Goal: Transaction & Acquisition: Purchase product/service

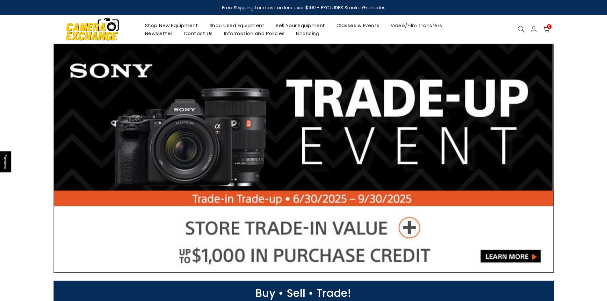
click at [164, 24] on link "Shop New Equipment" at bounding box center [171, 25] width 64 height 8
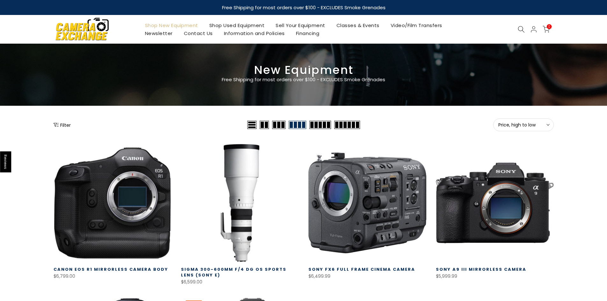
click at [61, 124] on button "Filter" at bounding box center [62, 125] width 17 height 6
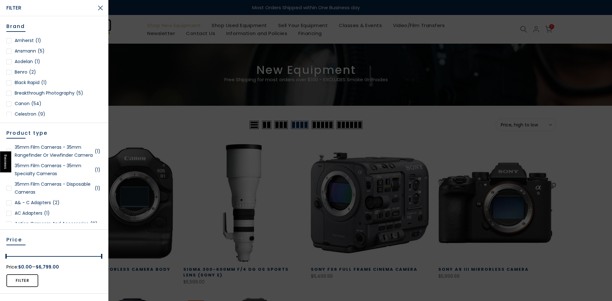
click at [10, 104] on div at bounding box center [8, 103] width 5 height 5
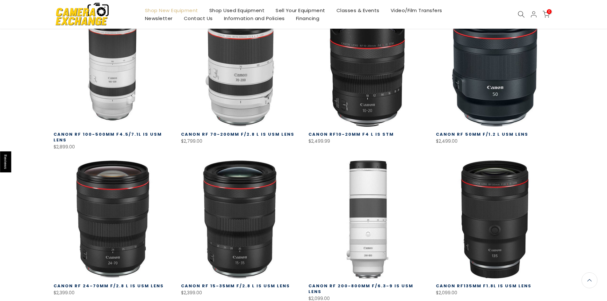
scroll to position [399, 0]
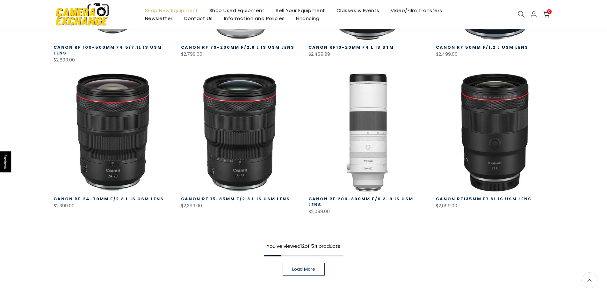
click at [302, 267] on span "Load More" at bounding box center [303, 269] width 23 height 4
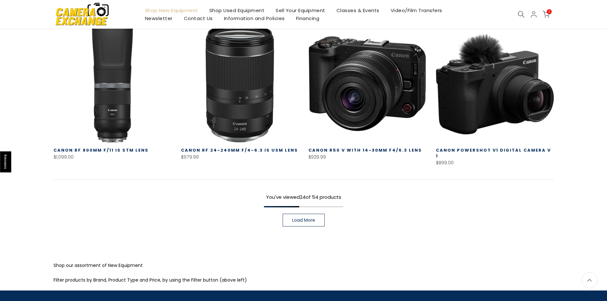
scroll to position [917, 0]
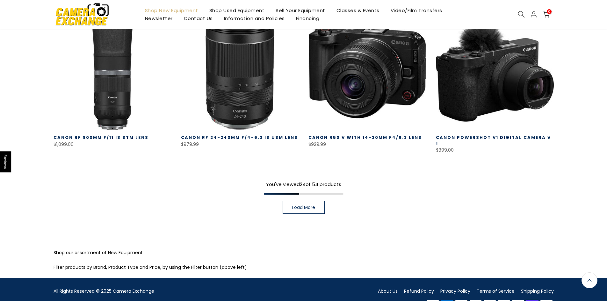
click at [308, 205] on span "Load More" at bounding box center [303, 207] width 23 height 4
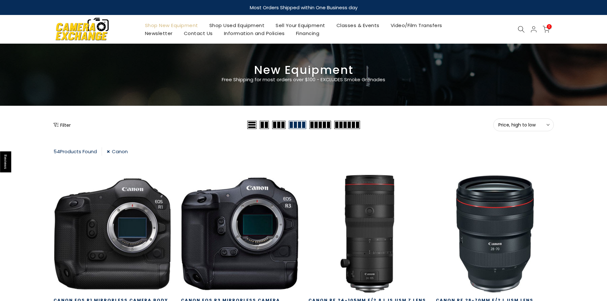
click at [56, 125] on icon "Show filters" at bounding box center [56, 124] width 5 height 5
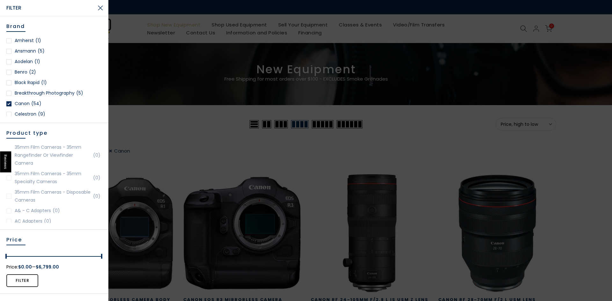
click at [11, 105] on link "Canon (54)" at bounding box center [54, 104] width 96 height 8
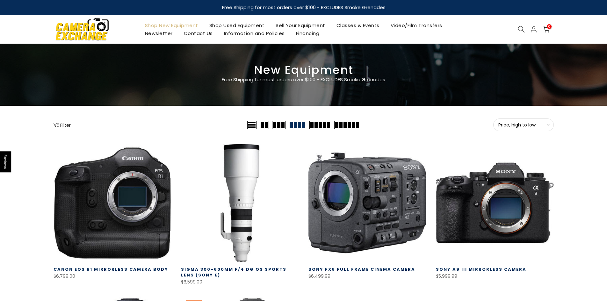
click at [66, 127] on button "Filter" at bounding box center [62, 125] width 17 height 6
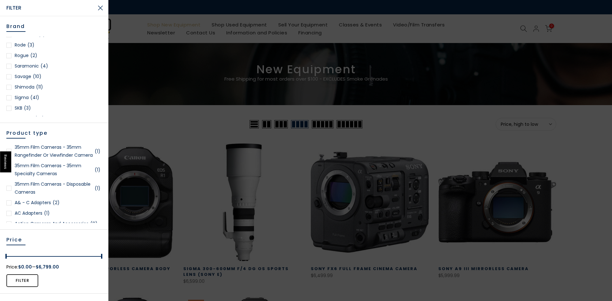
scroll to position [829, 0]
click at [8, 80] on div at bounding box center [8, 82] width 5 height 5
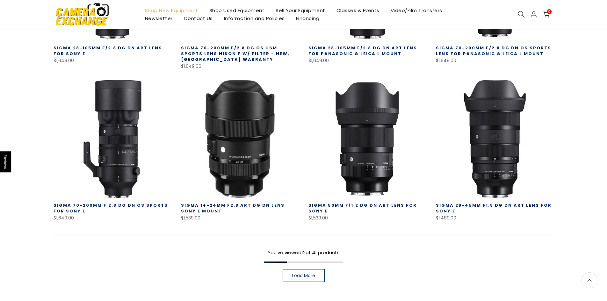
scroll to position [489, 0]
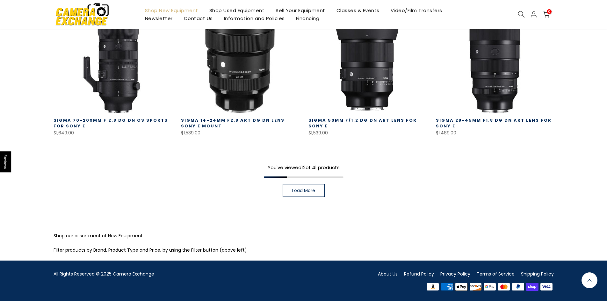
click at [310, 191] on span "Load More" at bounding box center [303, 190] width 23 height 4
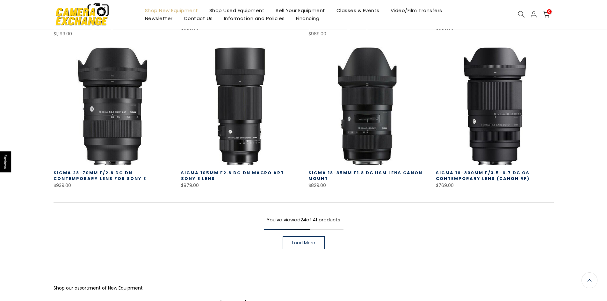
scroll to position [903, 0]
click at [313, 241] on span "Load More" at bounding box center [303, 243] width 23 height 4
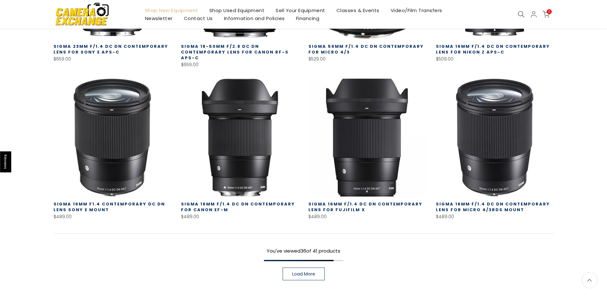
scroll to position [1351, 0]
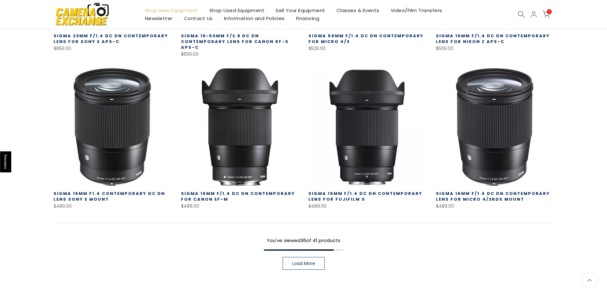
click at [304, 261] on span "Load More" at bounding box center [303, 263] width 23 height 4
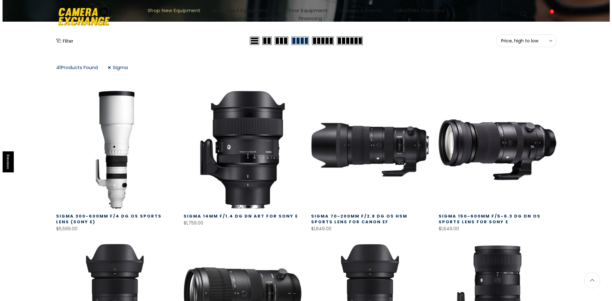
scroll to position [11, 0]
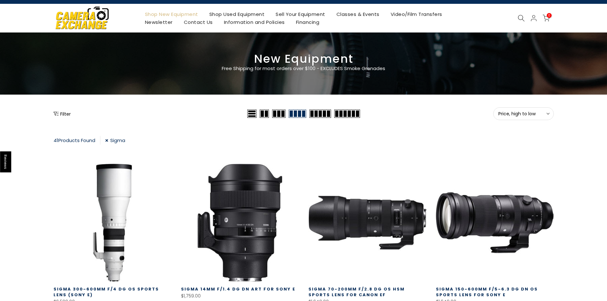
click at [62, 115] on button "Filter" at bounding box center [62, 114] width 17 height 6
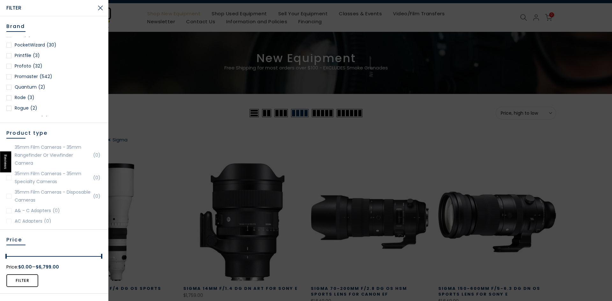
scroll to position [829, 0]
click at [9, 80] on div at bounding box center [8, 82] width 5 height 5
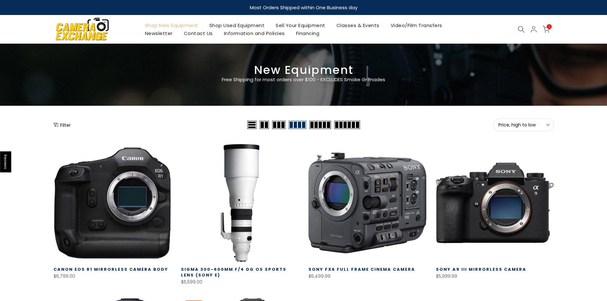
click at [63, 124] on button "Filter" at bounding box center [62, 125] width 17 height 6
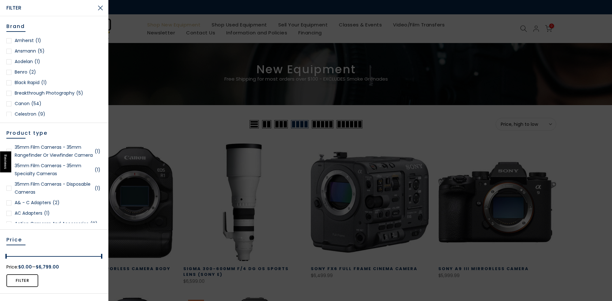
click at [10, 106] on div at bounding box center [8, 103] width 5 height 5
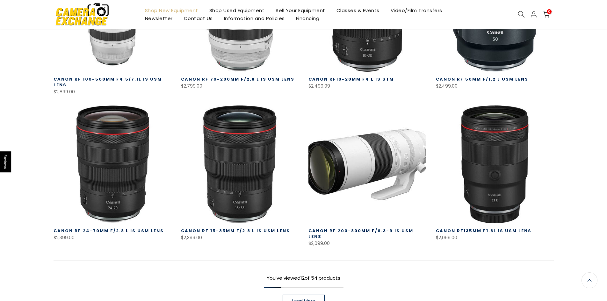
scroll to position [399, 0]
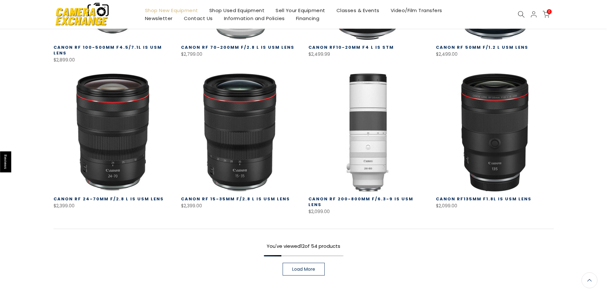
click at [306, 267] on span "Load More" at bounding box center [303, 269] width 23 height 4
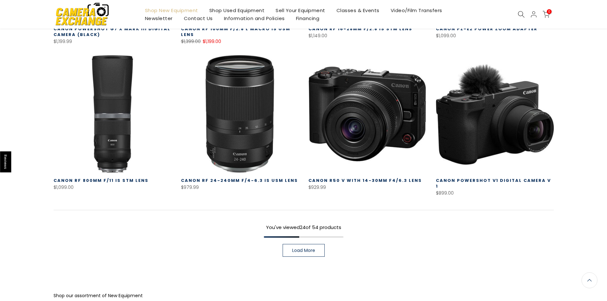
scroll to position [909, 0]
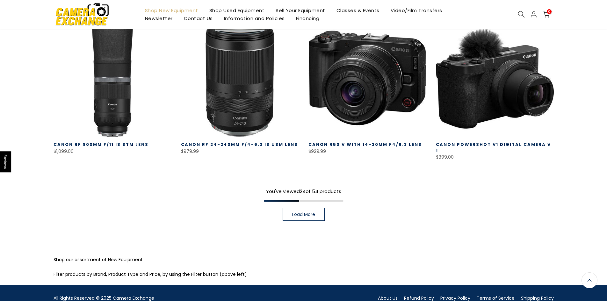
click at [301, 208] on link "Load More" at bounding box center [304, 214] width 42 height 13
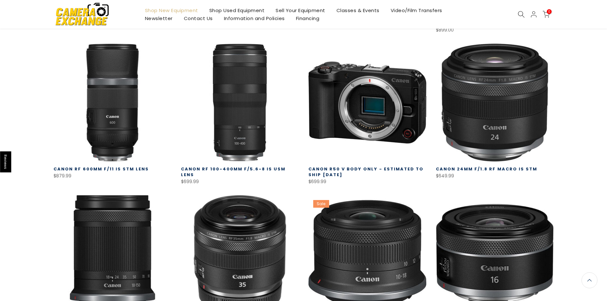
scroll to position [1037, 0]
click at [233, 166] on link "Canon RF 100-400mm f/5.6-8 IS USM Lens" at bounding box center [233, 172] width 105 height 12
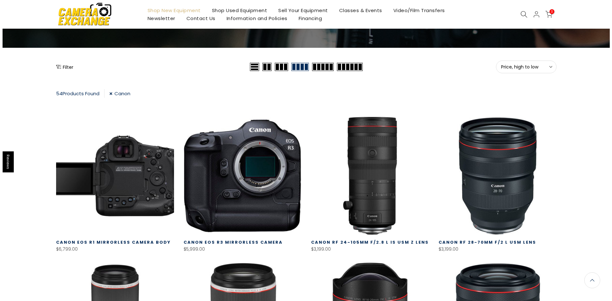
scroll to position [0, 0]
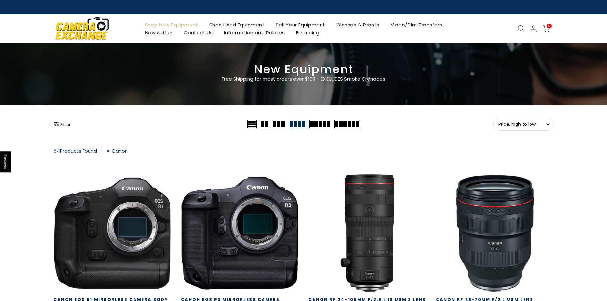
click at [60, 125] on button "Filter" at bounding box center [62, 124] width 17 height 6
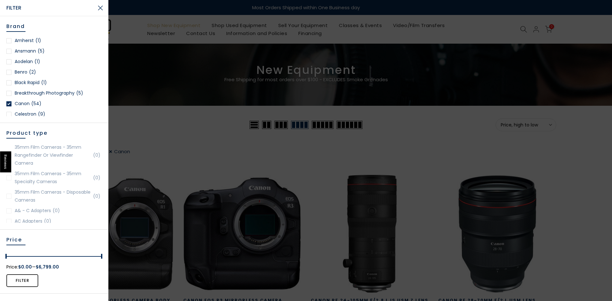
click at [8, 105] on div at bounding box center [8, 103] width 5 height 5
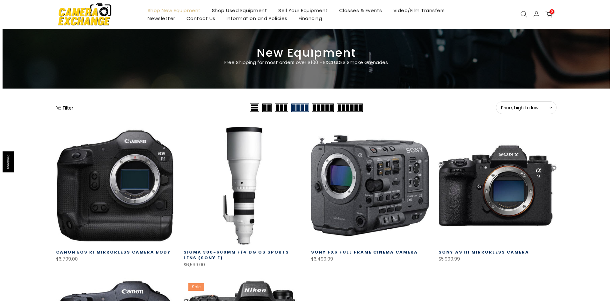
scroll to position [16, 0]
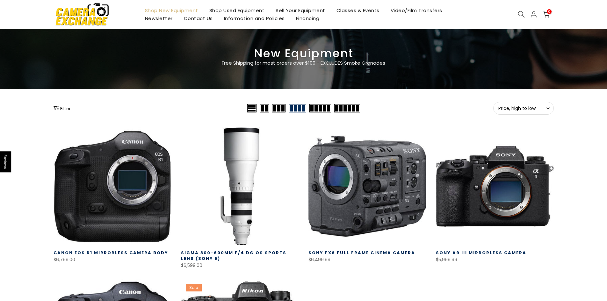
click at [60, 109] on button "Filter" at bounding box center [62, 108] width 17 height 6
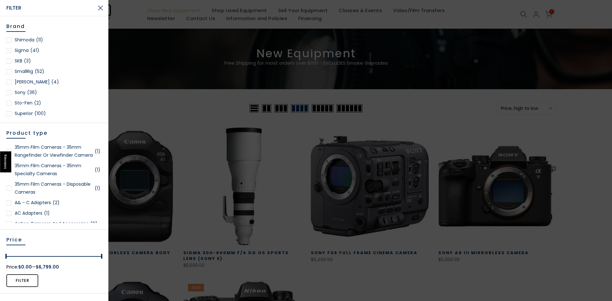
click at [9, 48] on div at bounding box center [8, 50] width 5 height 5
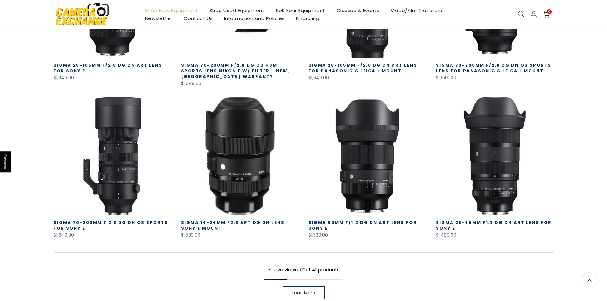
scroll to position [431, 0]
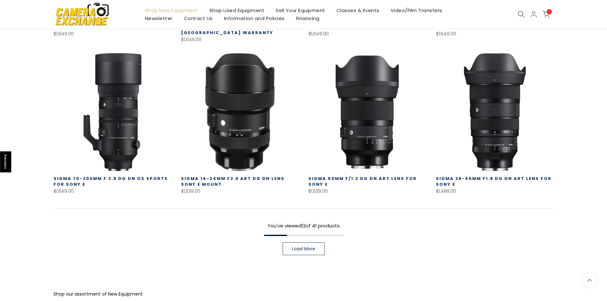
click at [301, 253] on link "Load More" at bounding box center [304, 249] width 42 height 13
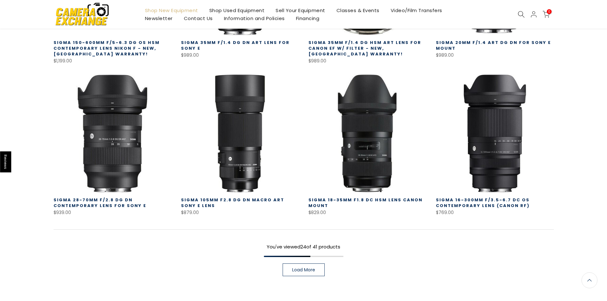
scroll to position [878, 0]
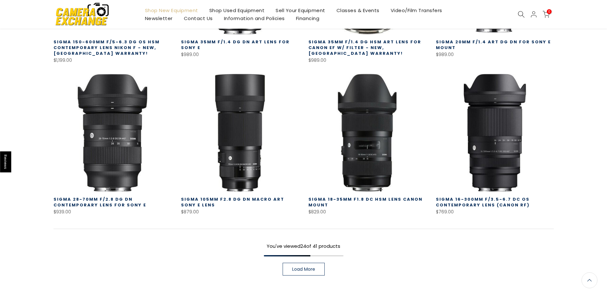
drag, startPoint x: 304, startPoint y: 265, endPoint x: 374, endPoint y: 214, distance: 86.3
click at [304, 267] on span "Load More" at bounding box center [303, 269] width 23 height 4
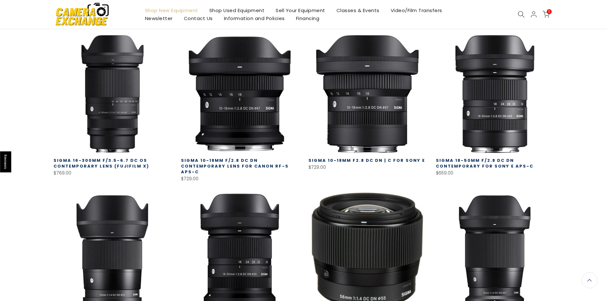
scroll to position [1069, 0]
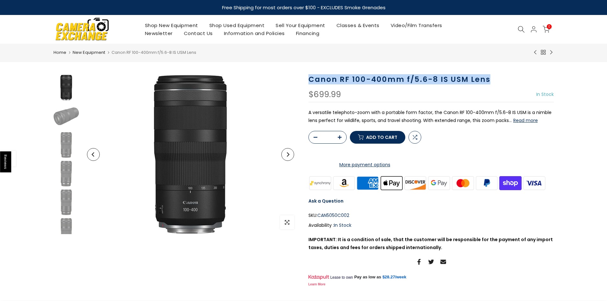
click at [288, 85] on div at bounding box center [190, 154] width 217 height 159
click at [416, 79] on h1 "Canon RF 100-400mm f/5.6-8 IS USM Lens" at bounding box center [432, 79] width 246 height 9
